Goal: Information Seeking & Learning: Learn about a topic

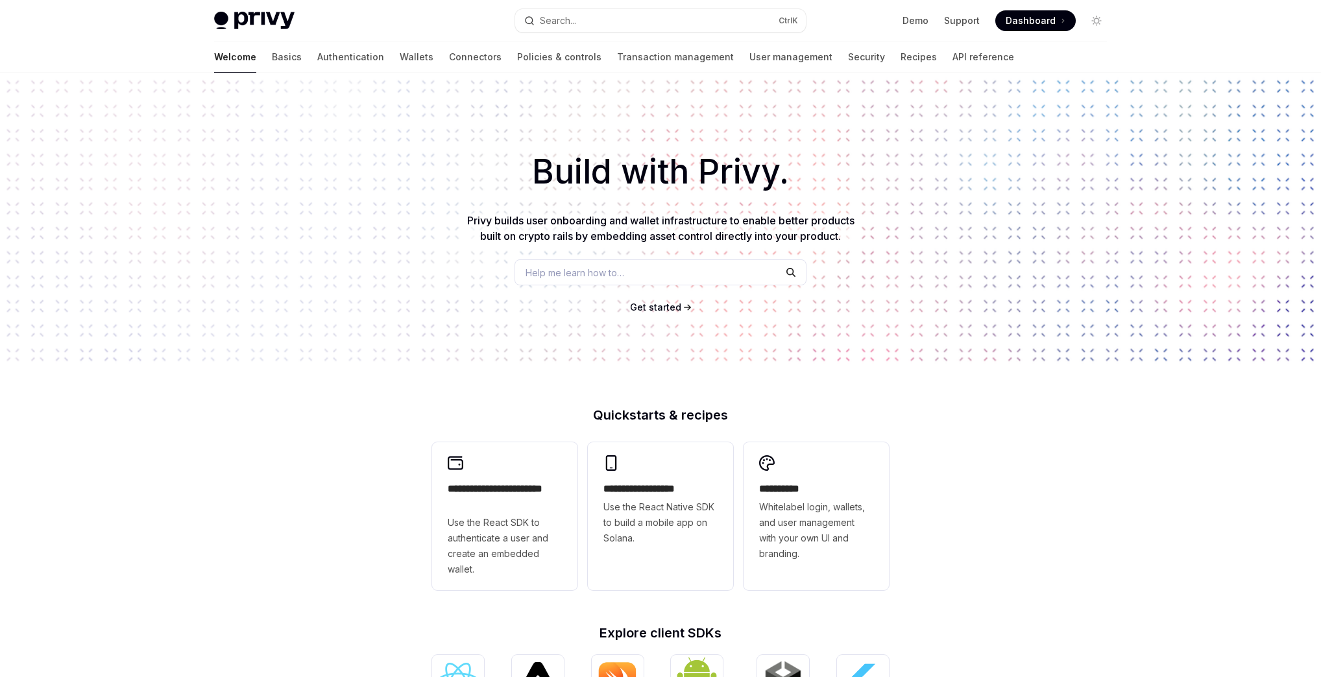
scroll to position [385, 0]
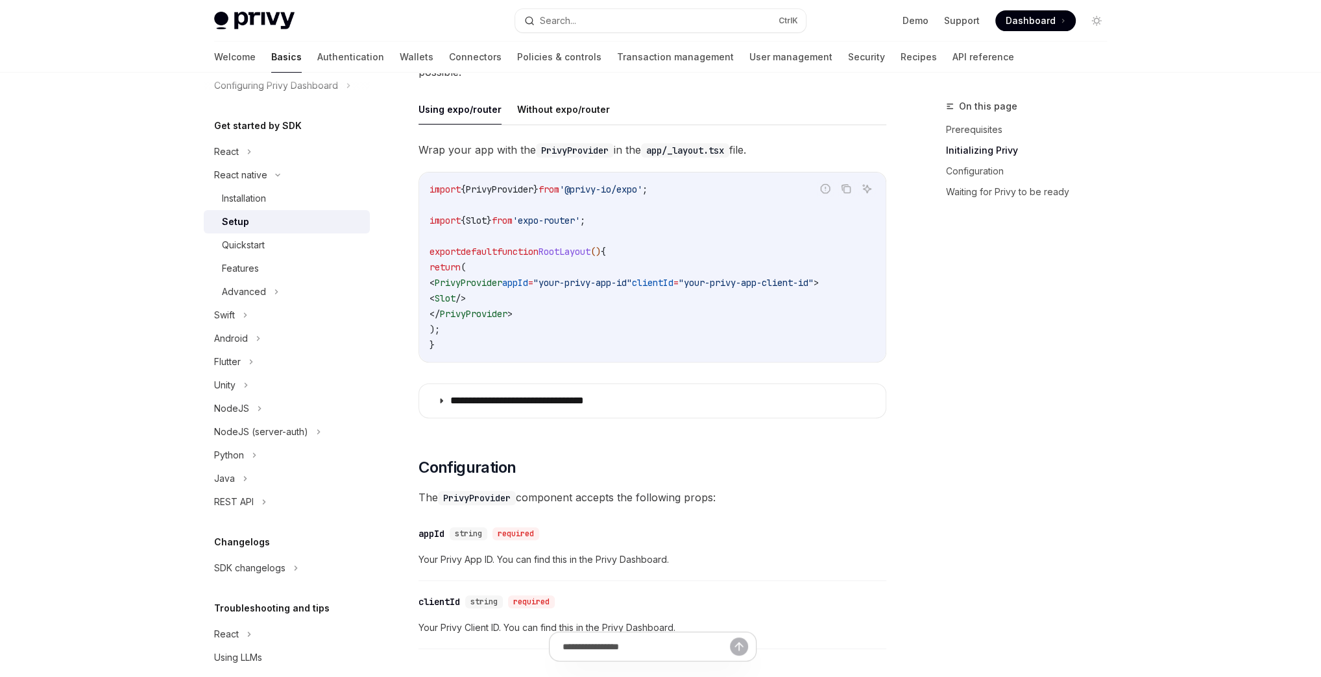
scroll to position [152, 0]
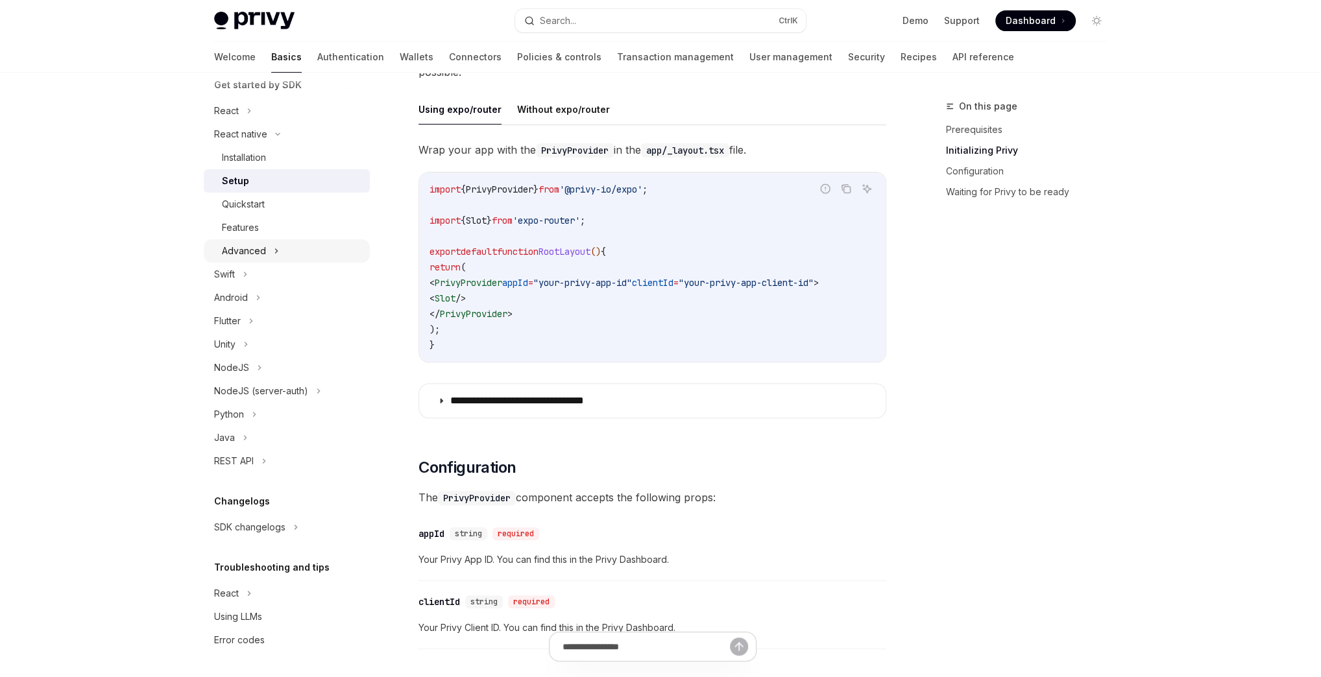
click at [279, 252] on div "Advanced" at bounding box center [287, 250] width 166 height 23
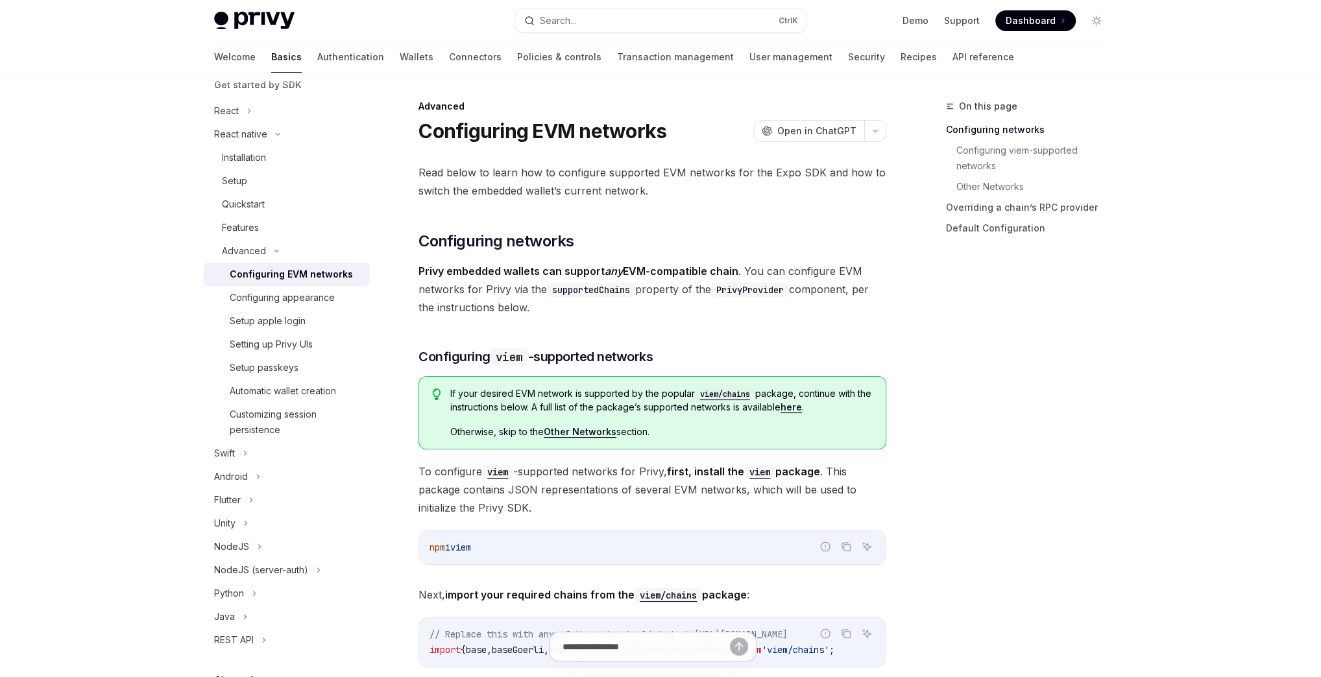
drag, startPoint x: 291, startPoint y: 166, endPoint x: 371, endPoint y: 199, distance: 86.4
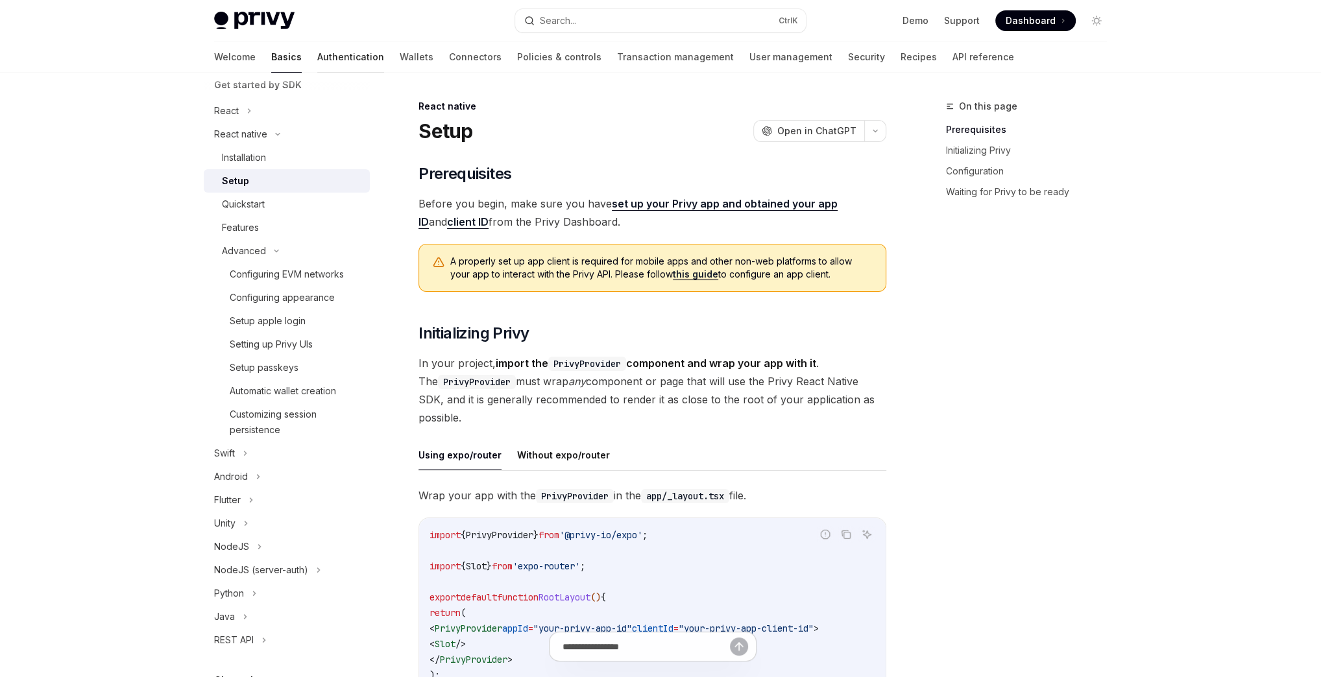
click at [317, 65] on link "Authentication" at bounding box center [350, 57] width 67 height 31
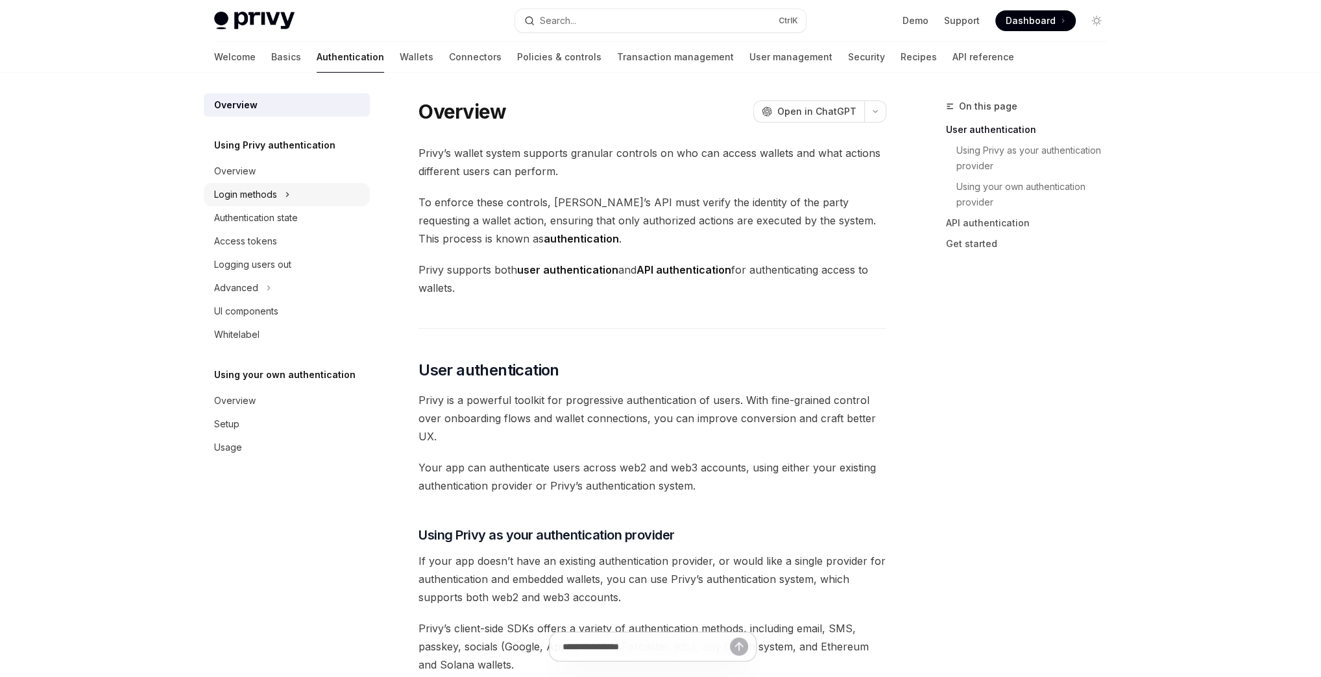
click at [308, 195] on div "Login methods" at bounding box center [287, 194] width 166 height 23
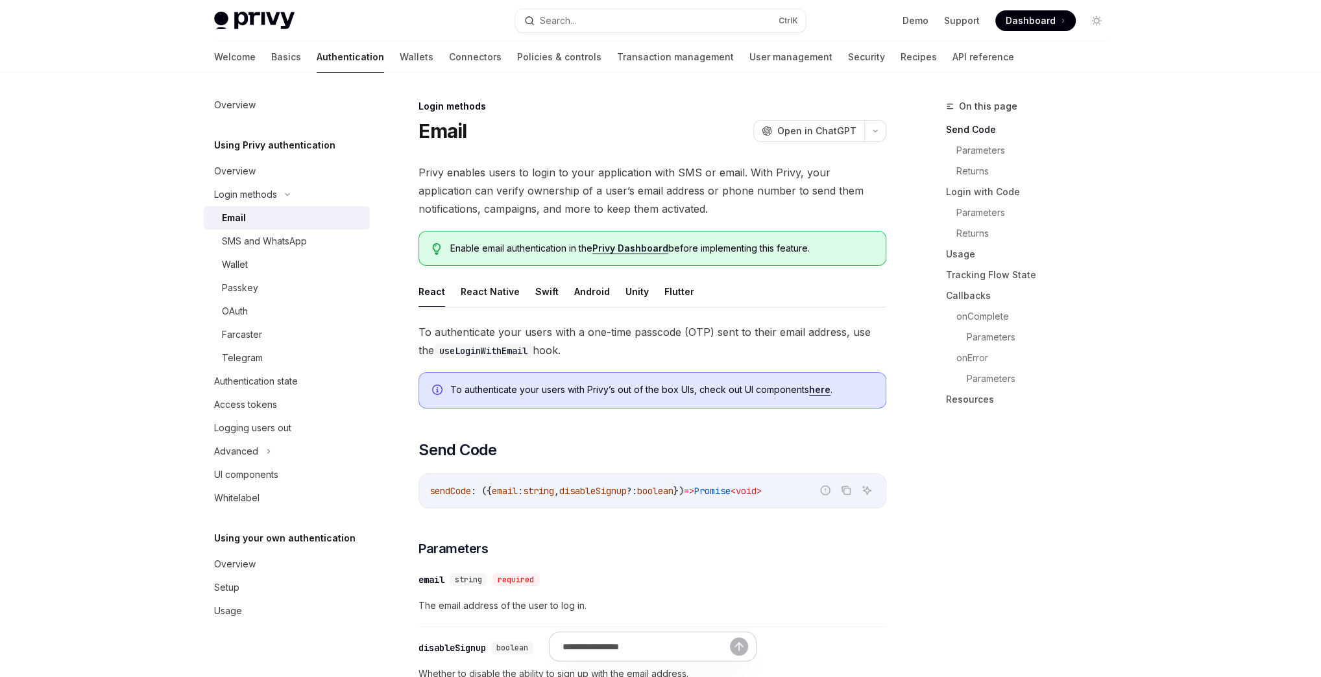
click at [308, 218] on div "Email" at bounding box center [292, 218] width 140 height 16
click at [476, 280] on button "React Native" at bounding box center [490, 291] width 59 height 30
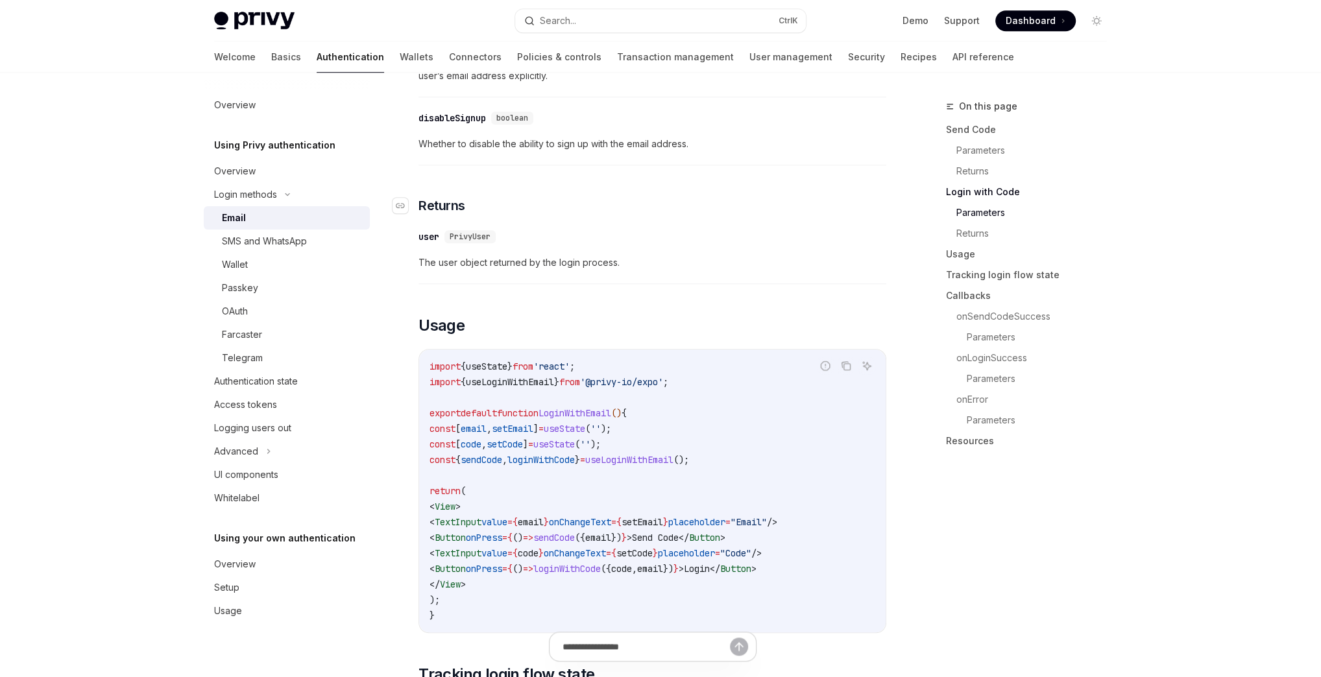
scroll to position [1124, 0]
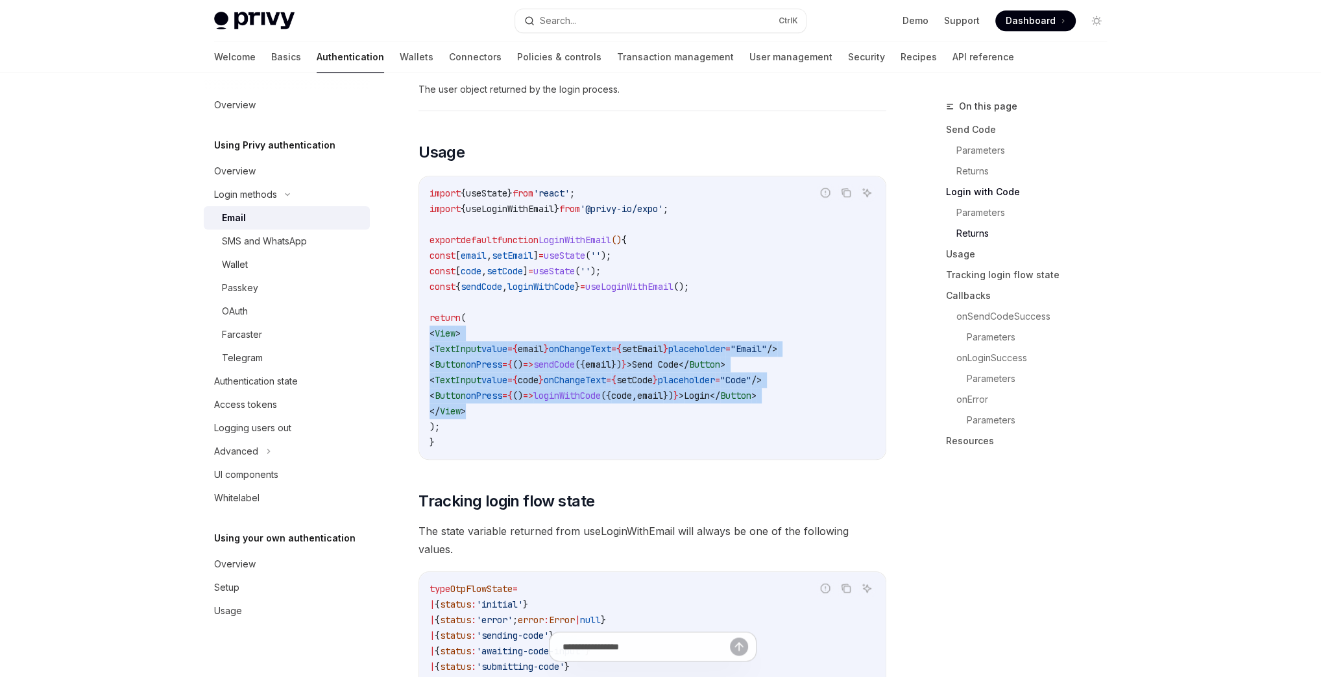
drag, startPoint x: 506, startPoint y: 417, endPoint x: 414, endPoint y: 328, distance: 128.0
click at [414, 328] on div "Login methods Email OpenAI Open in ChatGPT OpenAI Open in ChatGPT Privy enables…" at bounding box center [531, 507] width 716 height 3067
click at [648, 358] on code "import { useState } from 'react' ; import { useLoginWithEmail } from '@privy-io…" at bounding box center [653, 318] width 446 height 265
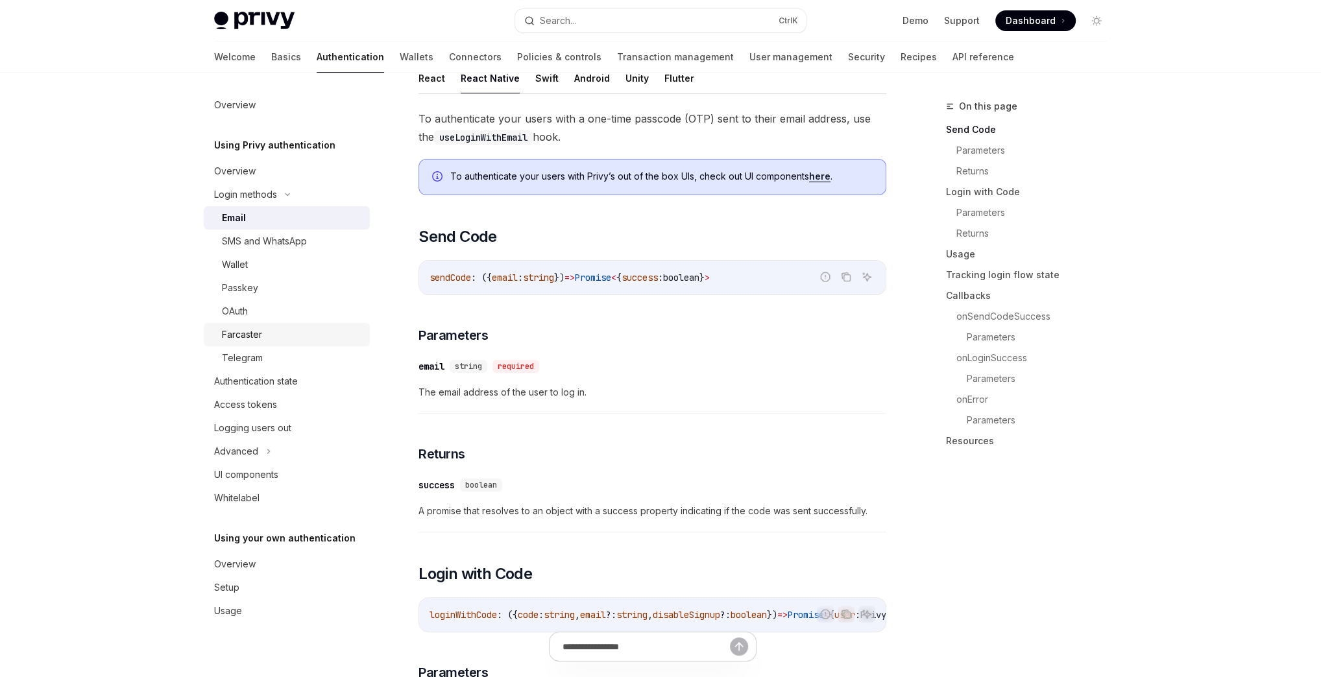
scroll to position [0, 0]
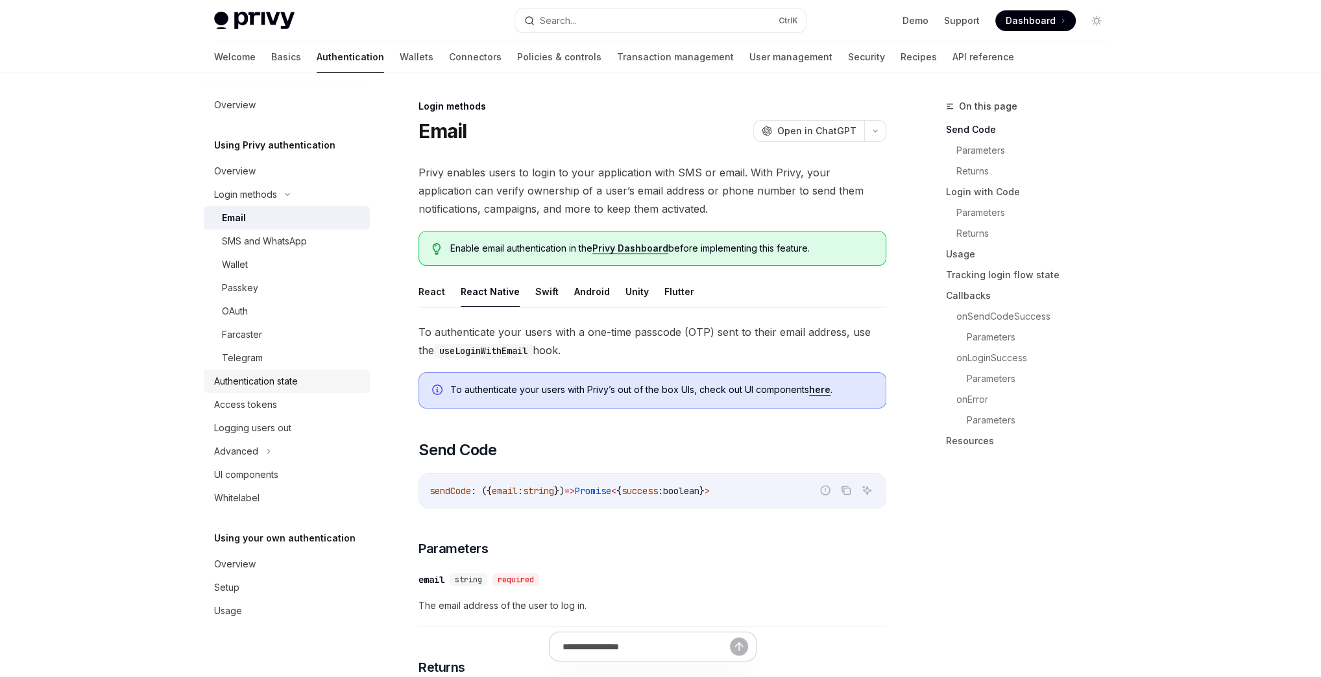
click at [317, 383] on div "Authentication state" at bounding box center [288, 382] width 148 height 16
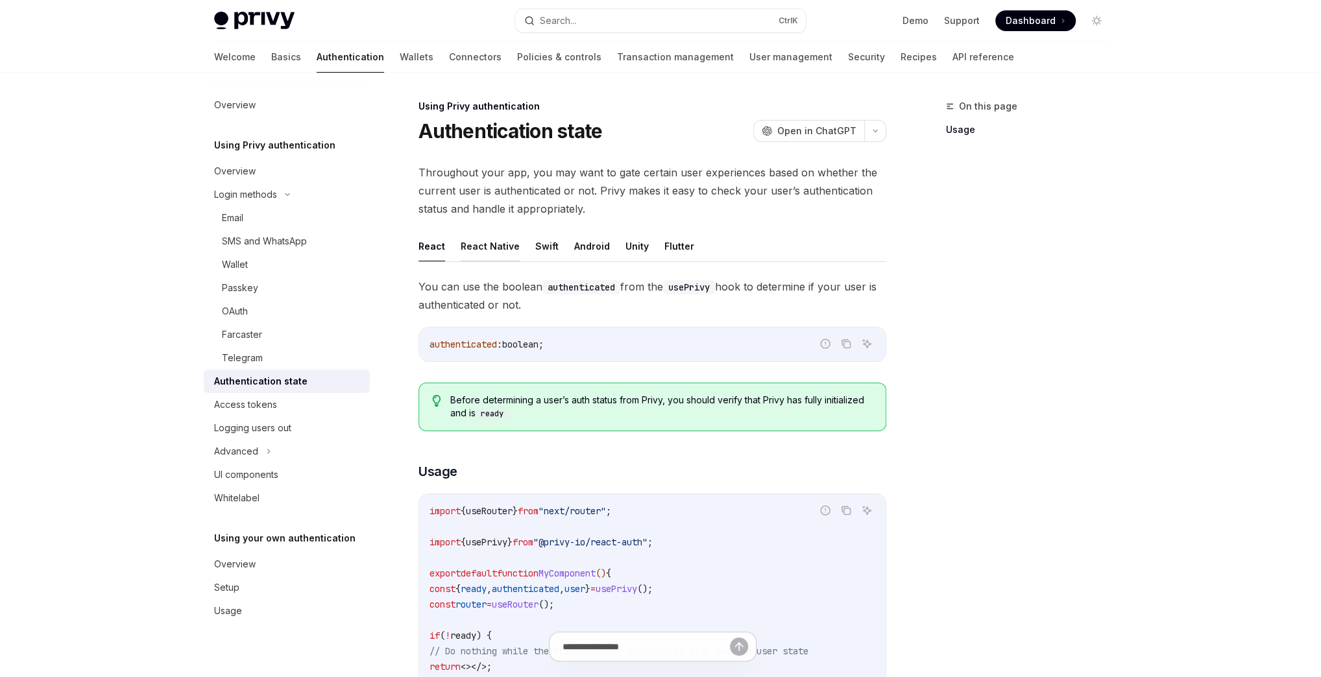
click at [478, 241] on button "React Native" at bounding box center [490, 246] width 59 height 30
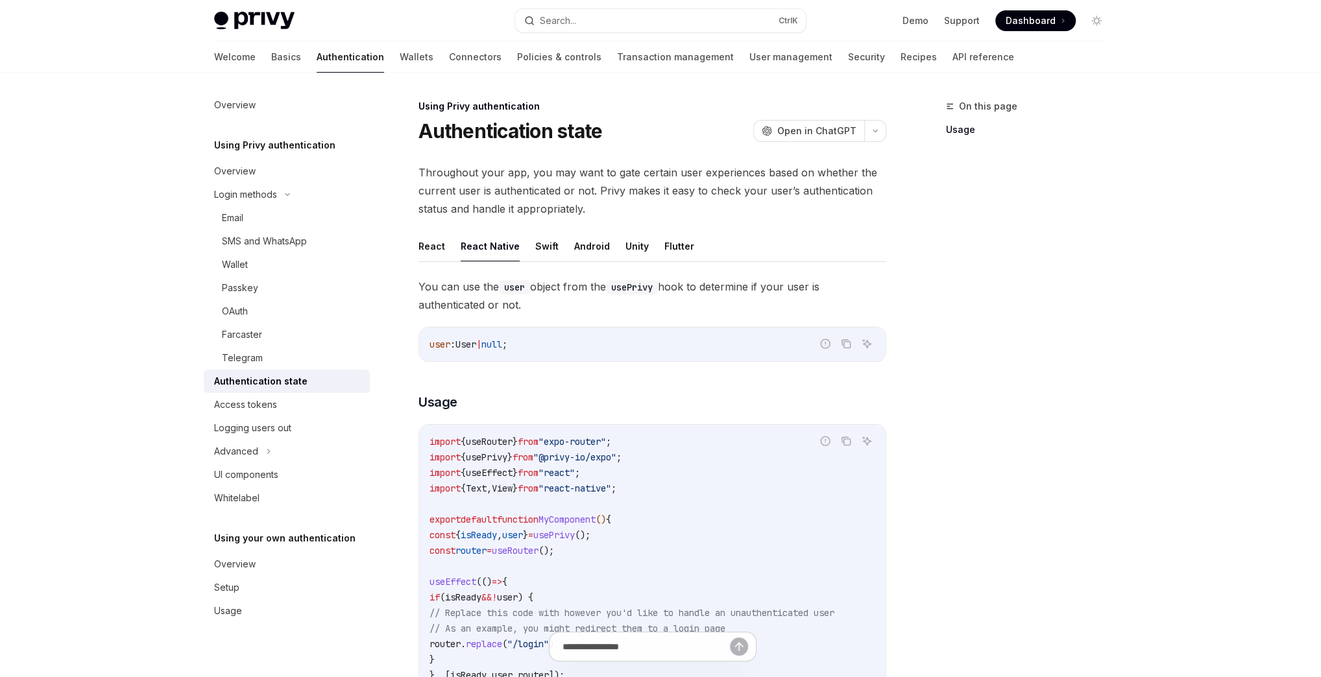
scroll to position [260, 0]
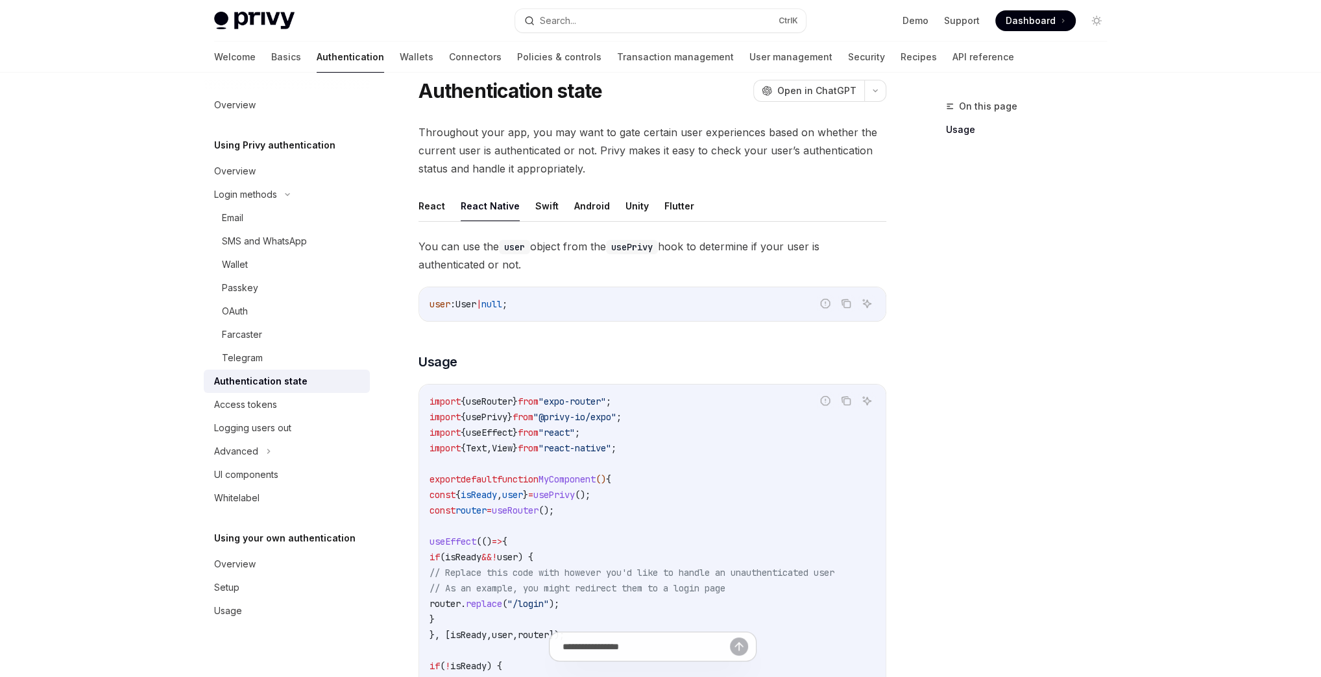
scroll to position [6, 0]
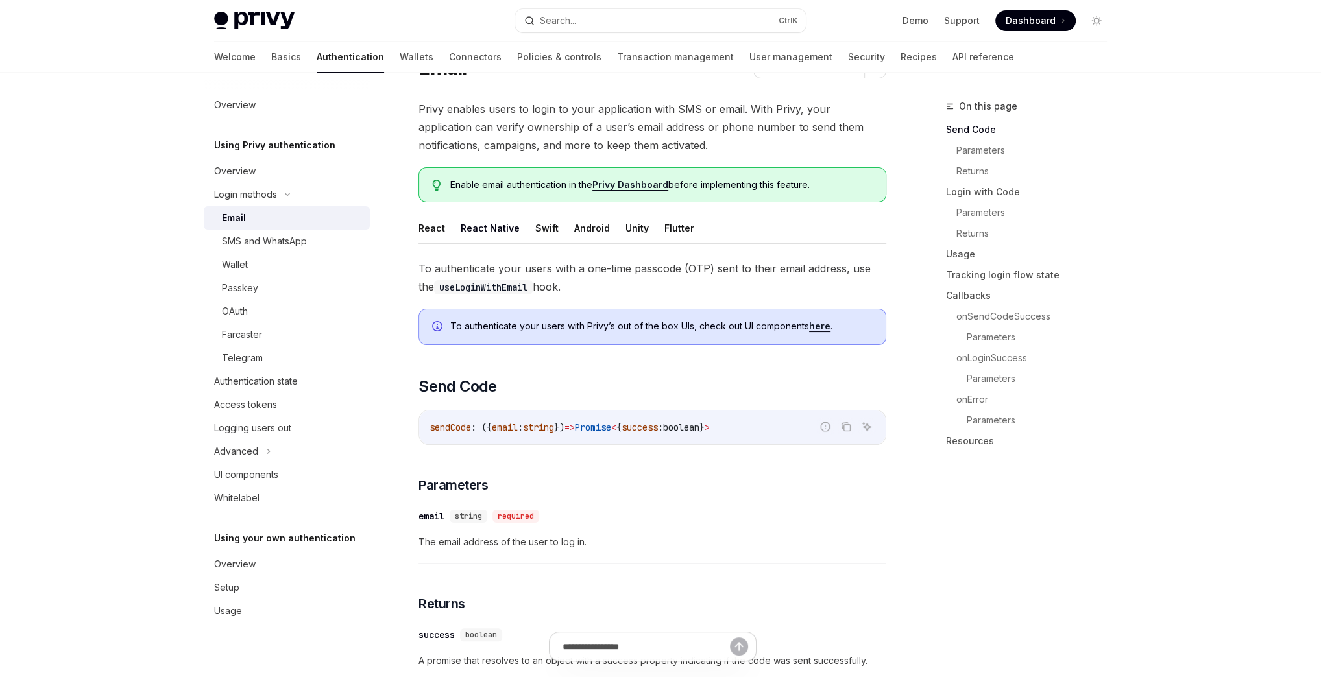
scroll to position [190, 0]
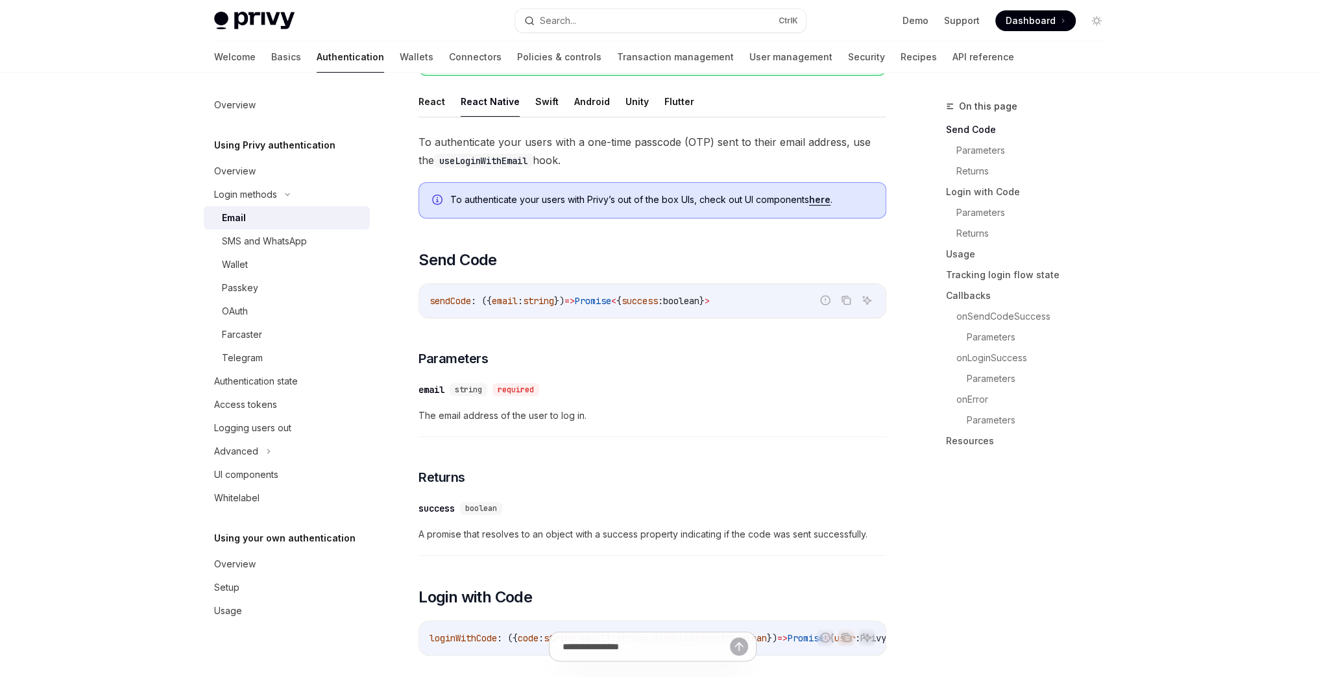
click at [317, 60] on link "Authentication" at bounding box center [350, 57] width 67 height 31
type textarea "*"
